Goal: Task Accomplishment & Management: Manage account settings

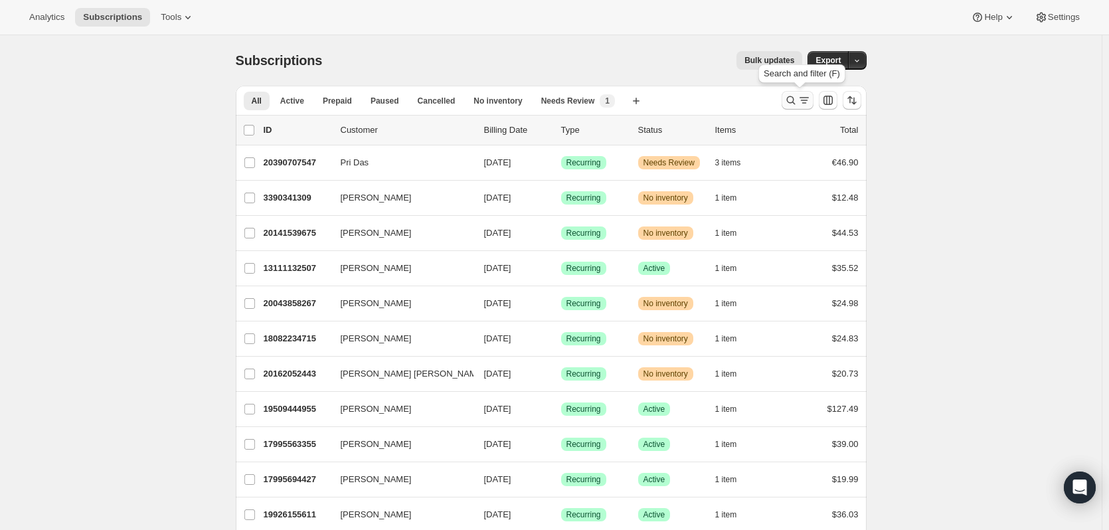
click at [797, 105] on icon "Search and filter results" at bounding box center [790, 100] width 13 height 13
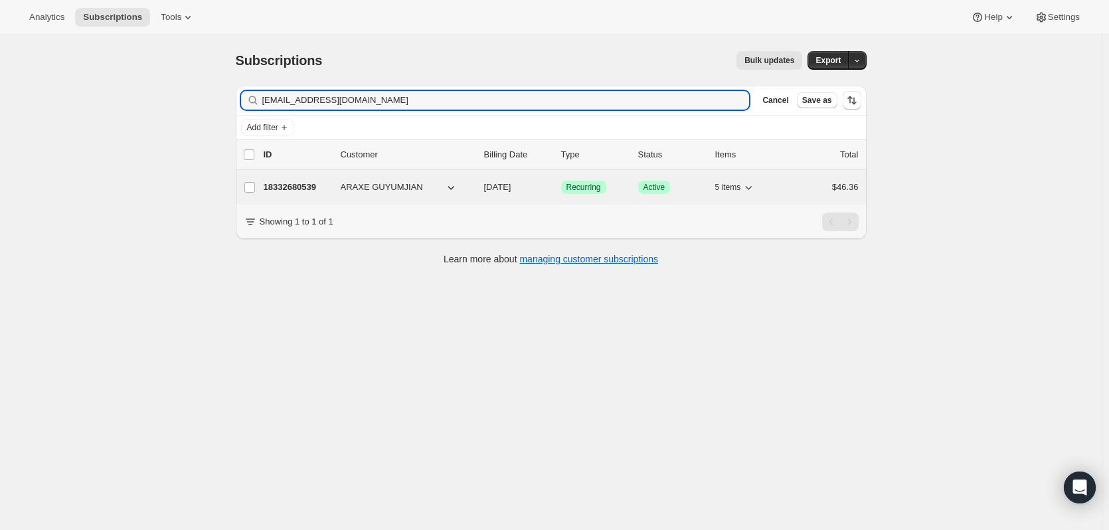
type input "[EMAIL_ADDRESS][DOMAIN_NAME]"
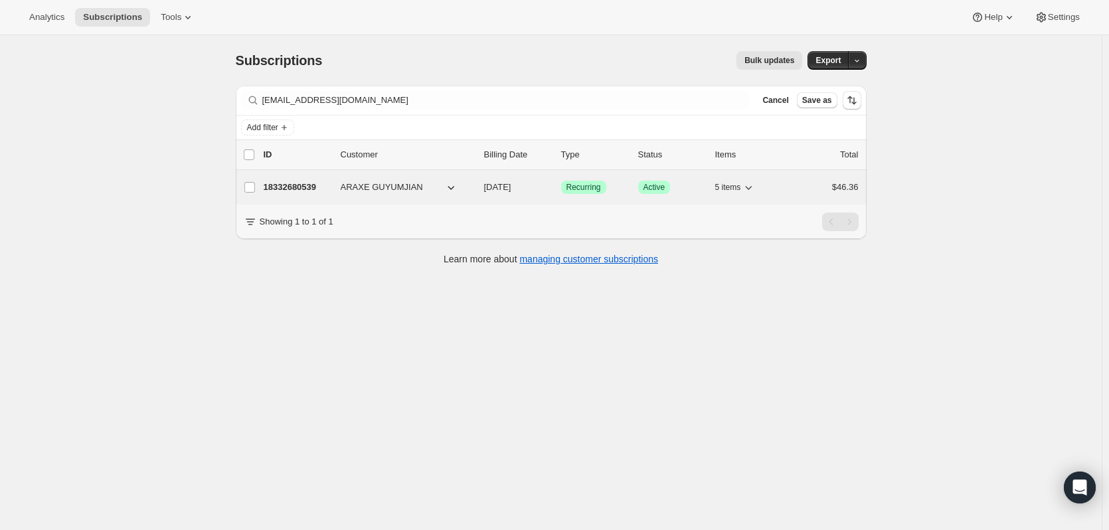
click at [301, 185] on p "18332680539" at bounding box center [297, 187] width 66 height 13
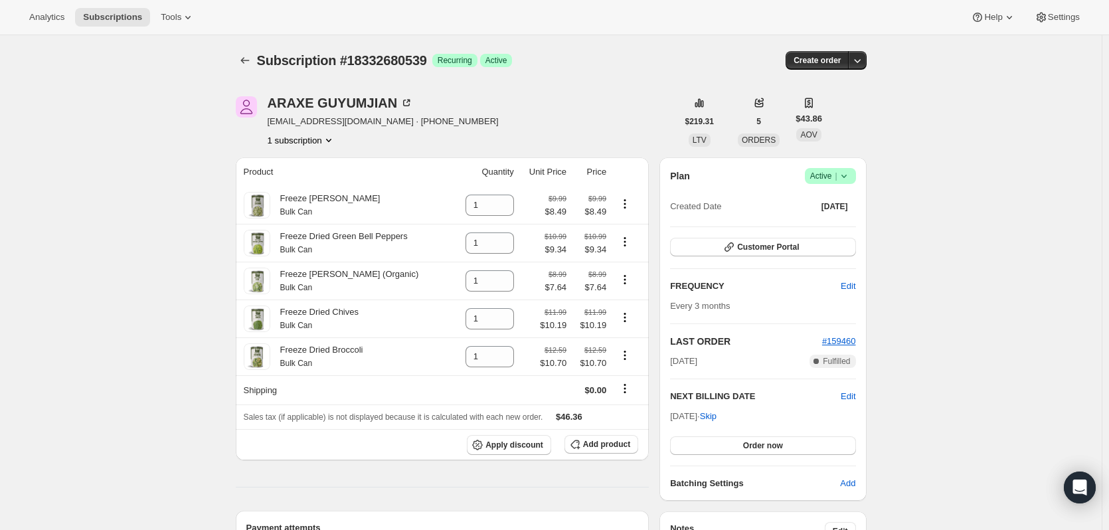
click at [847, 175] on icon at bounding box center [844, 175] width 13 height 13
click at [846, 224] on span "Cancel subscription" at bounding box center [834, 225] width 75 height 10
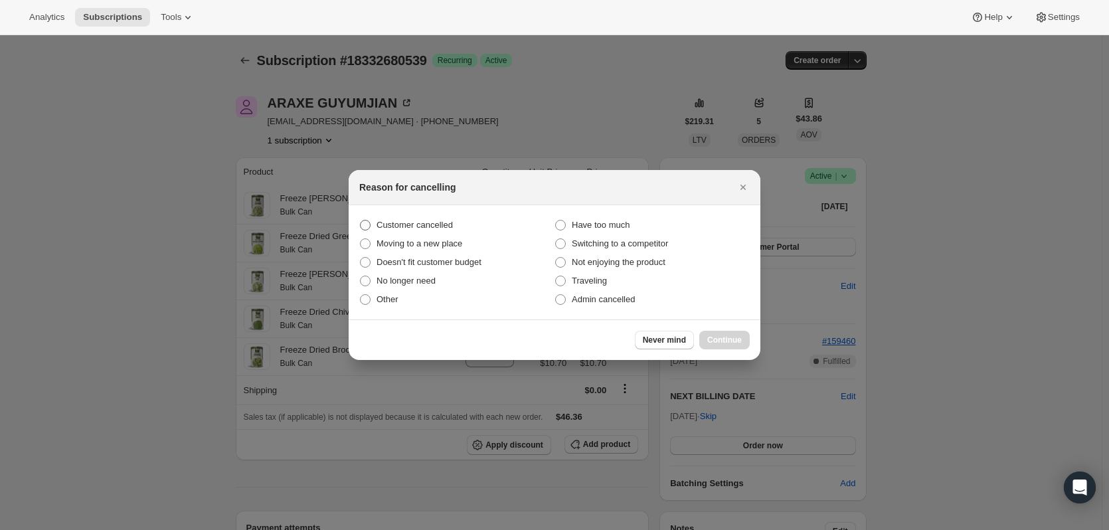
click at [362, 223] on span ":rcb:" at bounding box center [365, 225] width 11 height 11
click at [361, 221] on input "Customer cancelled" at bounding box center [360, 220] width 1 height 1
radio input "true"
click at [731, 338] on span "Continue" at bounding box center [724, 340] width 35 height 11
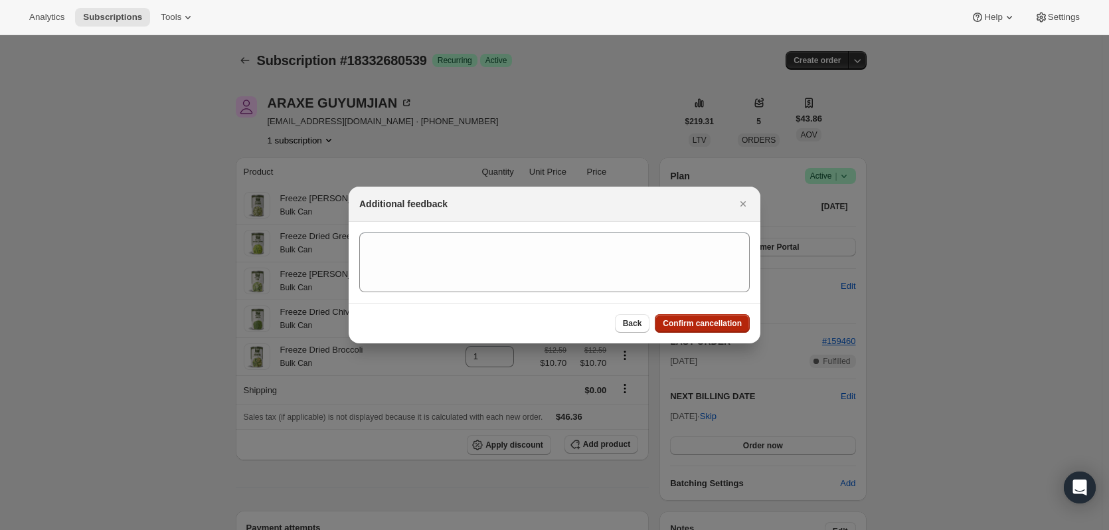
click at [717, 327] on span "Confirm cancellation" at bounding box center [702, 323] width 79 height 11
